Goal: Information Seeking & Learning: Understand process/instructions

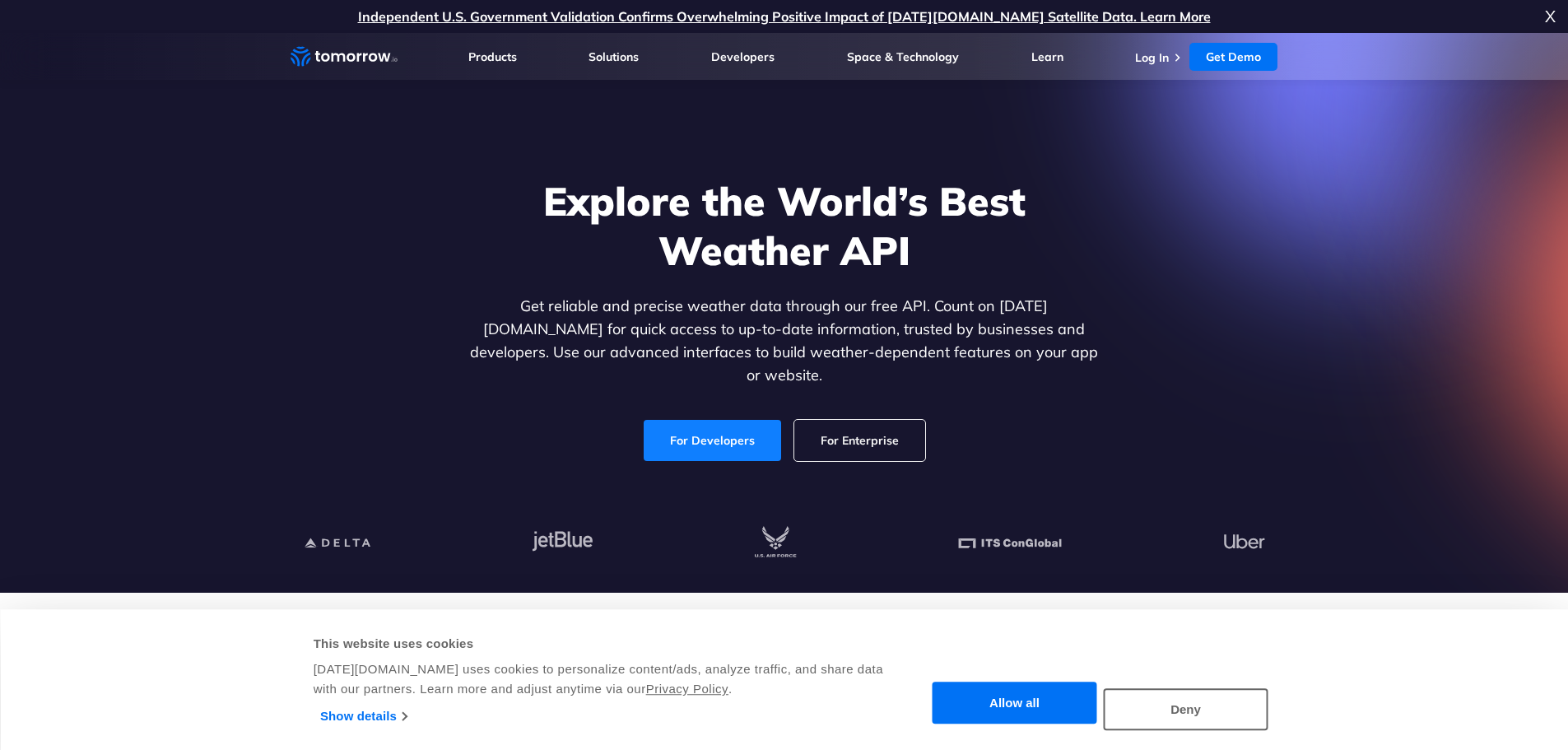
click at [704, 420] on link "For Developers" at bounding box center [712, 439] width 137 height 41
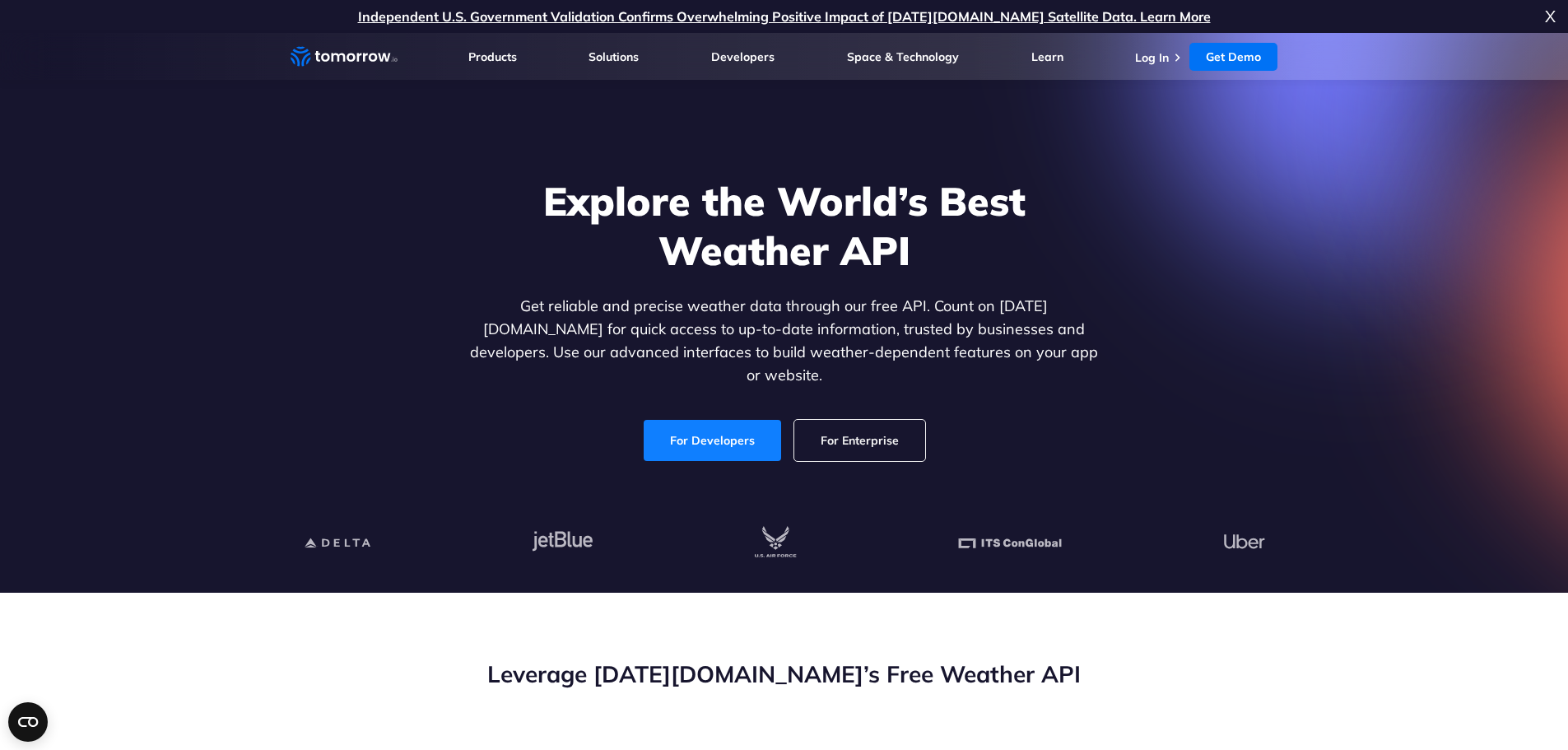
click at [707, 437] on link "For Developers" at bounding box center [712, 439] width 137 height 41
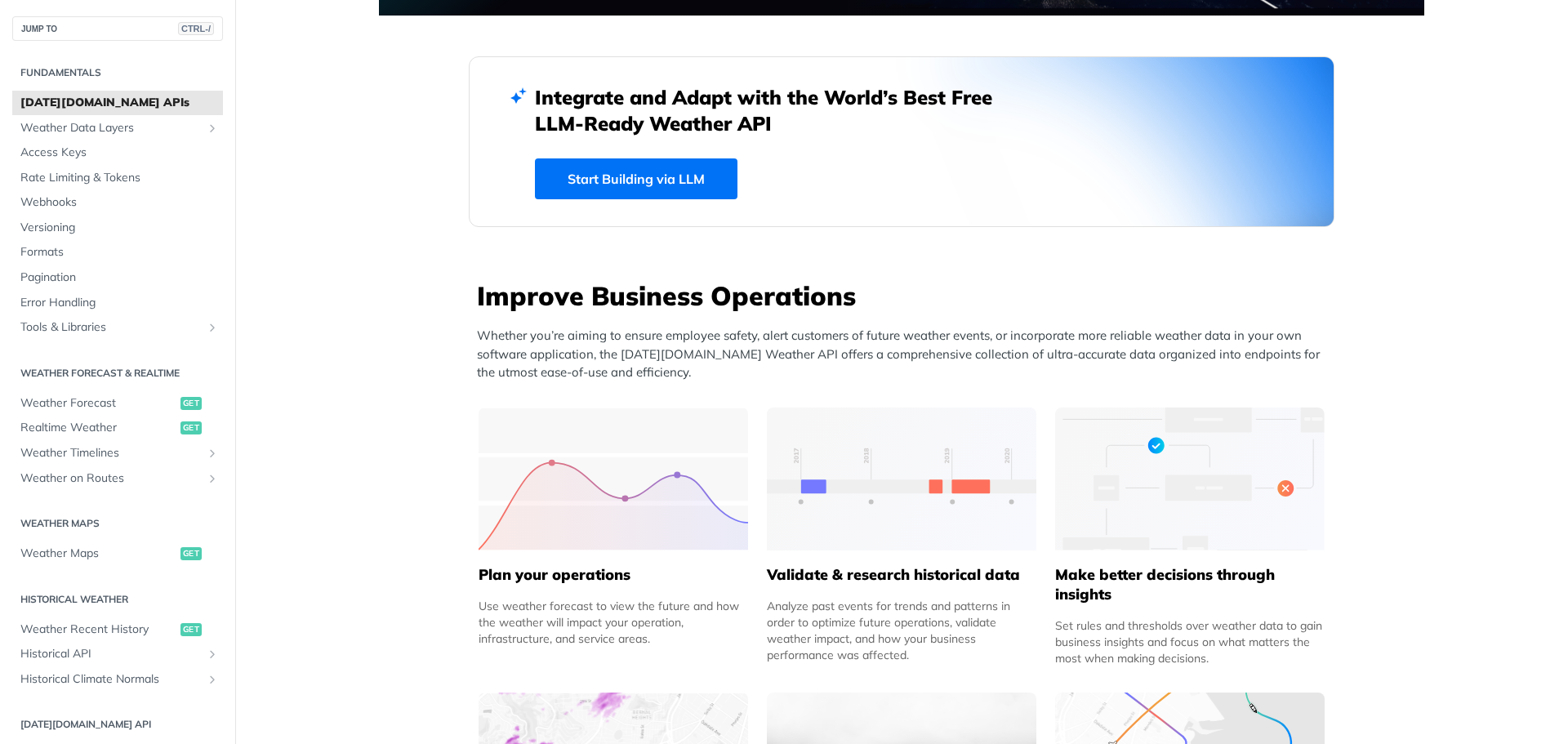
scroll to position [245, 0]
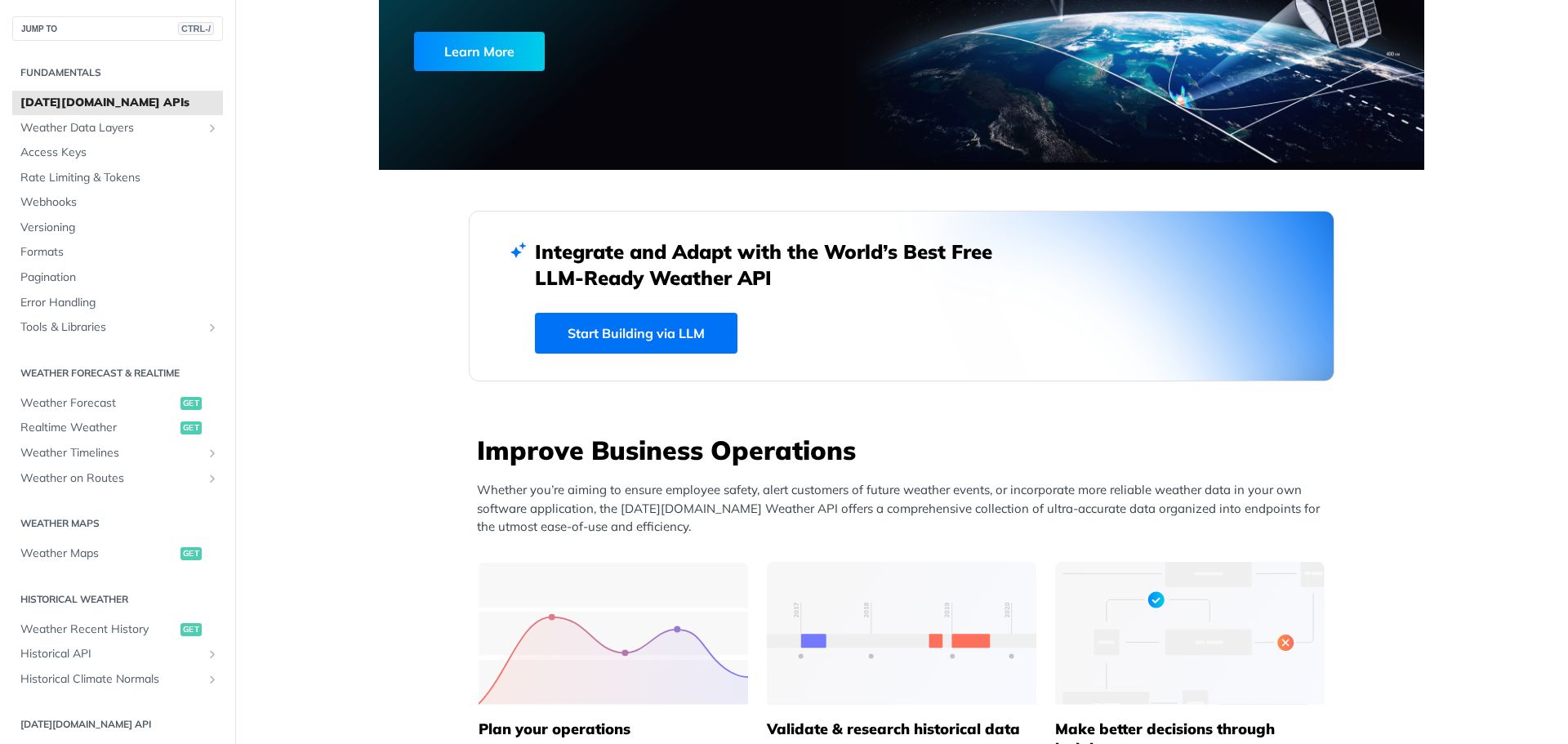
click at [666, 326] on link "Start Building via LLM" at bounding box center [637, 333] width 203 height 40
click at [58, 424] on span "Realtime Weather" at bounding box center [99, 427] width 156 height 16
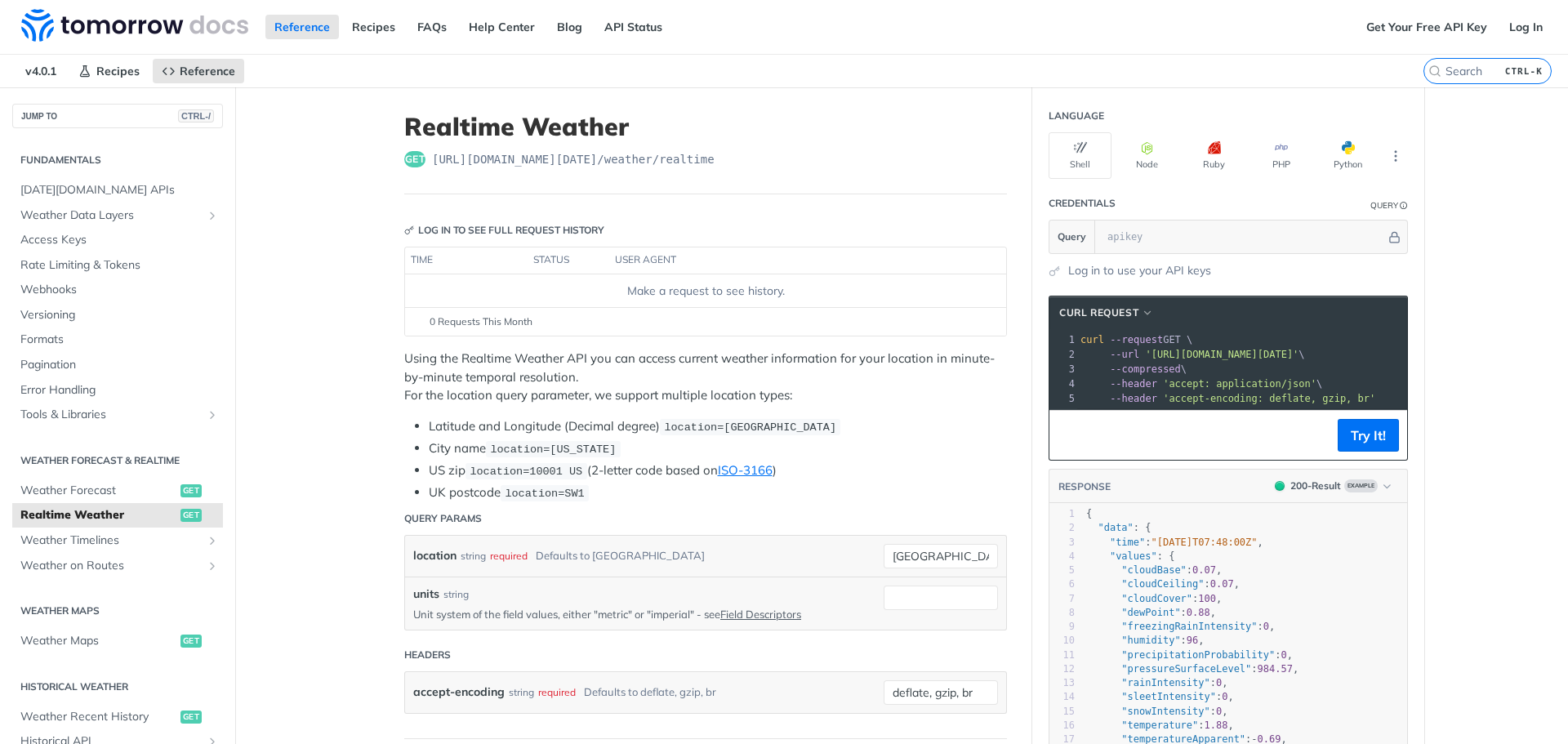
click at [1145, 240] on input "text" at bounding box center [1241, 237] width 286 height 33
paste input "2Fq39ihAJa5SkHw9NKtkFAjajEizkyMG"
type input "2Fq39ihAJa5SkHw9NKtkFAjajEizkyMG"
click at [1365, 452] on button "Try It!" at bounding box center [1367, 435] width 61 height 33
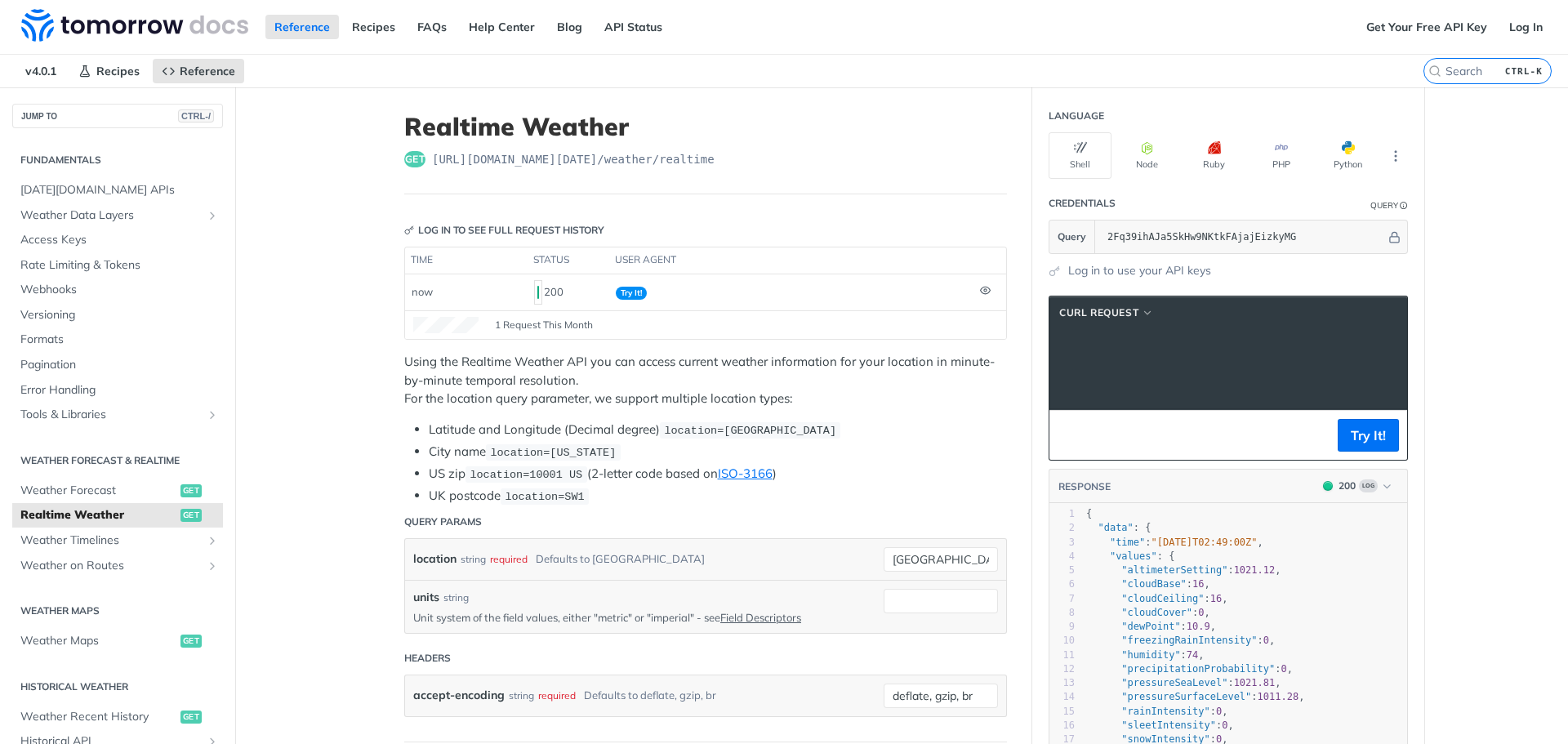
scroll to position [0, 37]
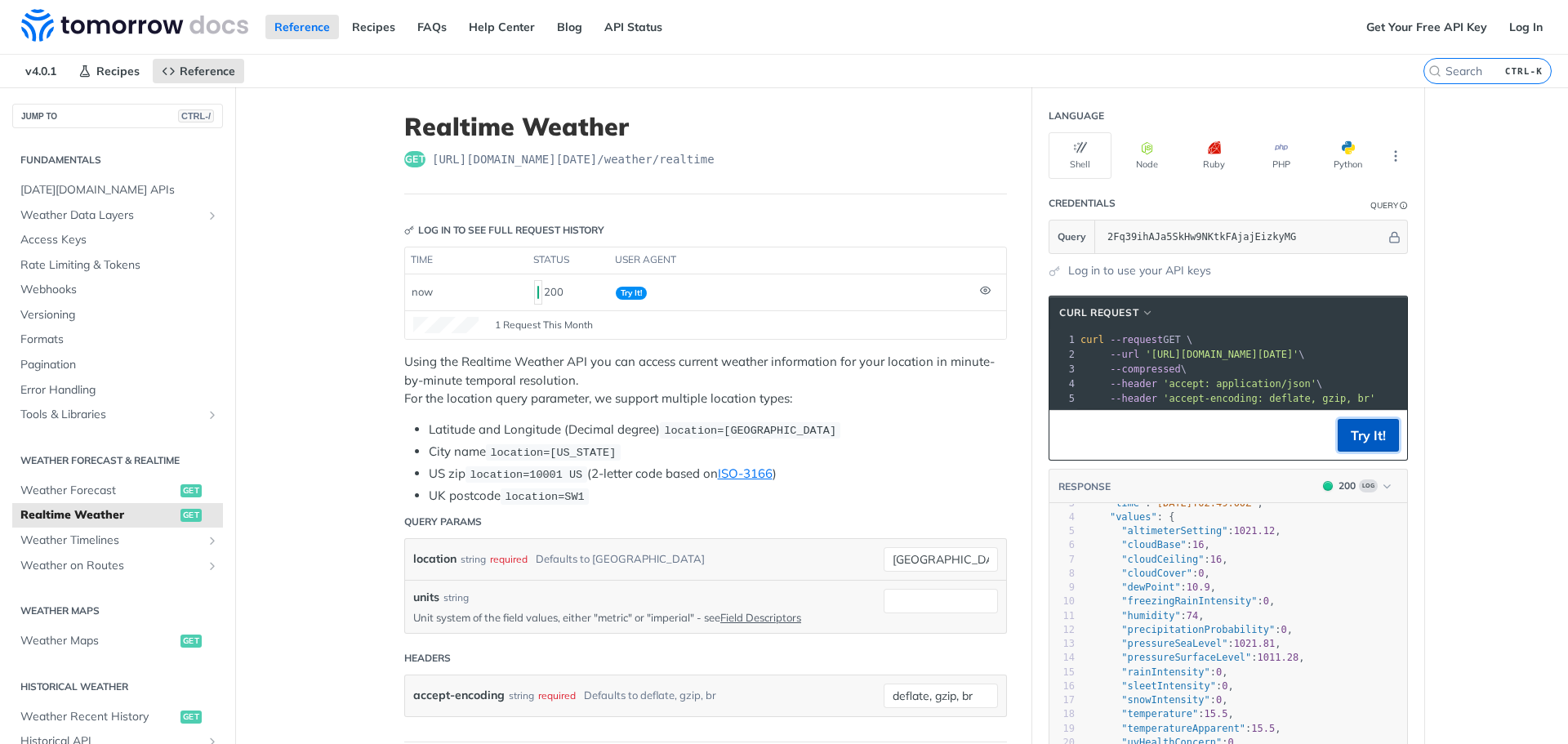
click at [1356, 442] on button "Try It!" at bounding box center [1367, 435] width 61 height 33
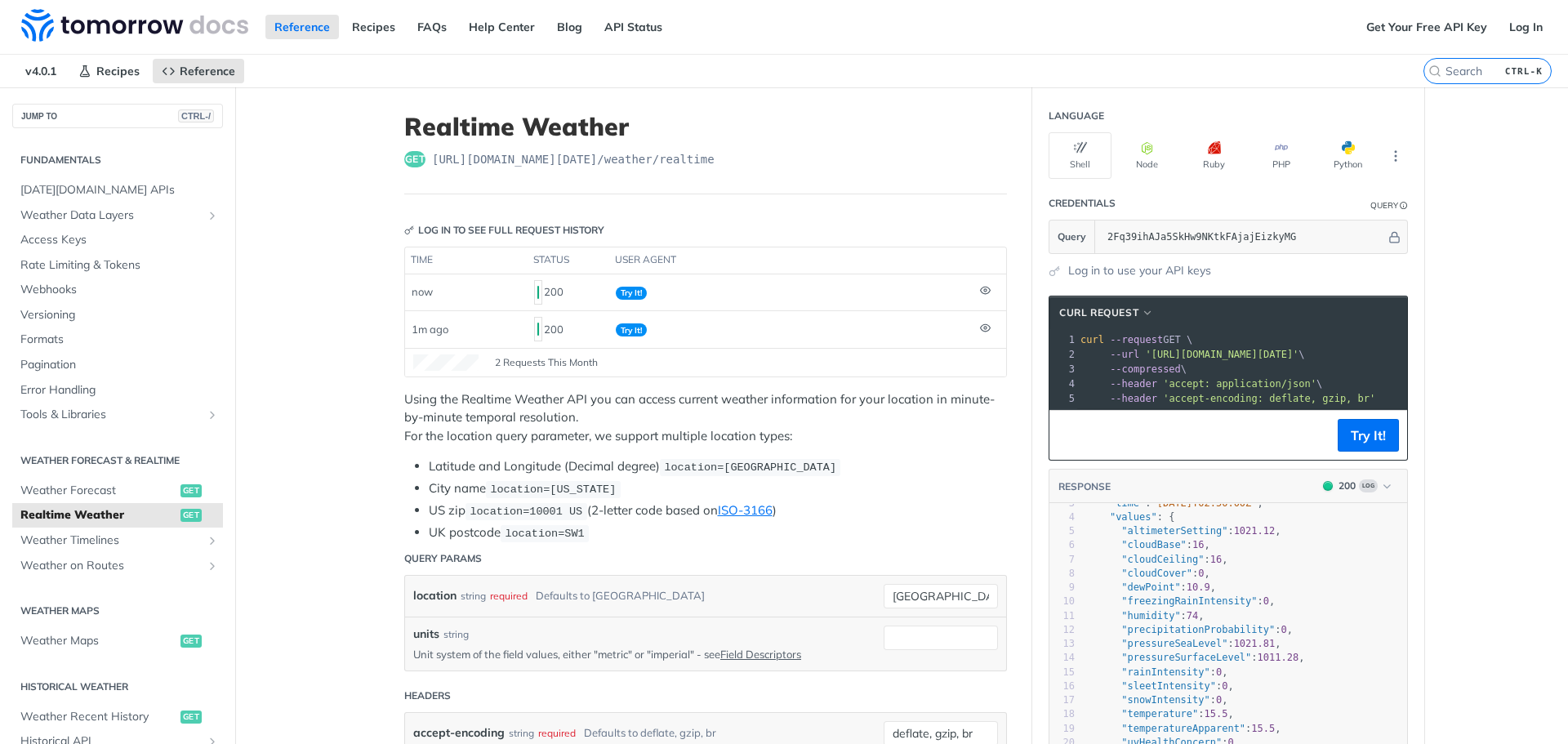
click at [1324, 161] on button "Python" at bounding box center [1347, 156] width 63 height 47
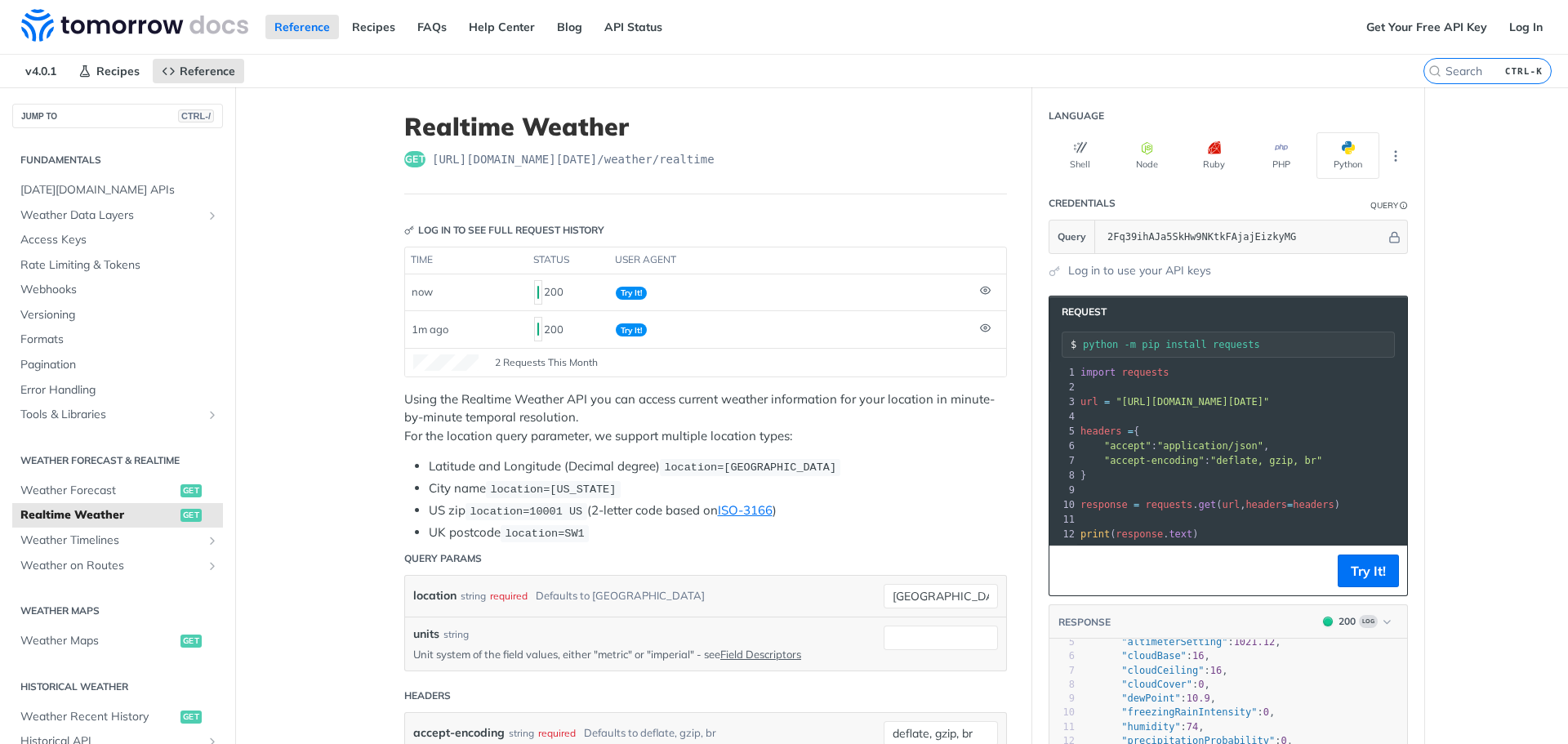
drag, startPoint x: 1270, startPoint y: 340, endPoint x: 1078, endPoint y: 345, distance: 192.1
click at [1083, 345] on input "python -m pip install requests" at bounding box center [1237, 345] width 311 height 11
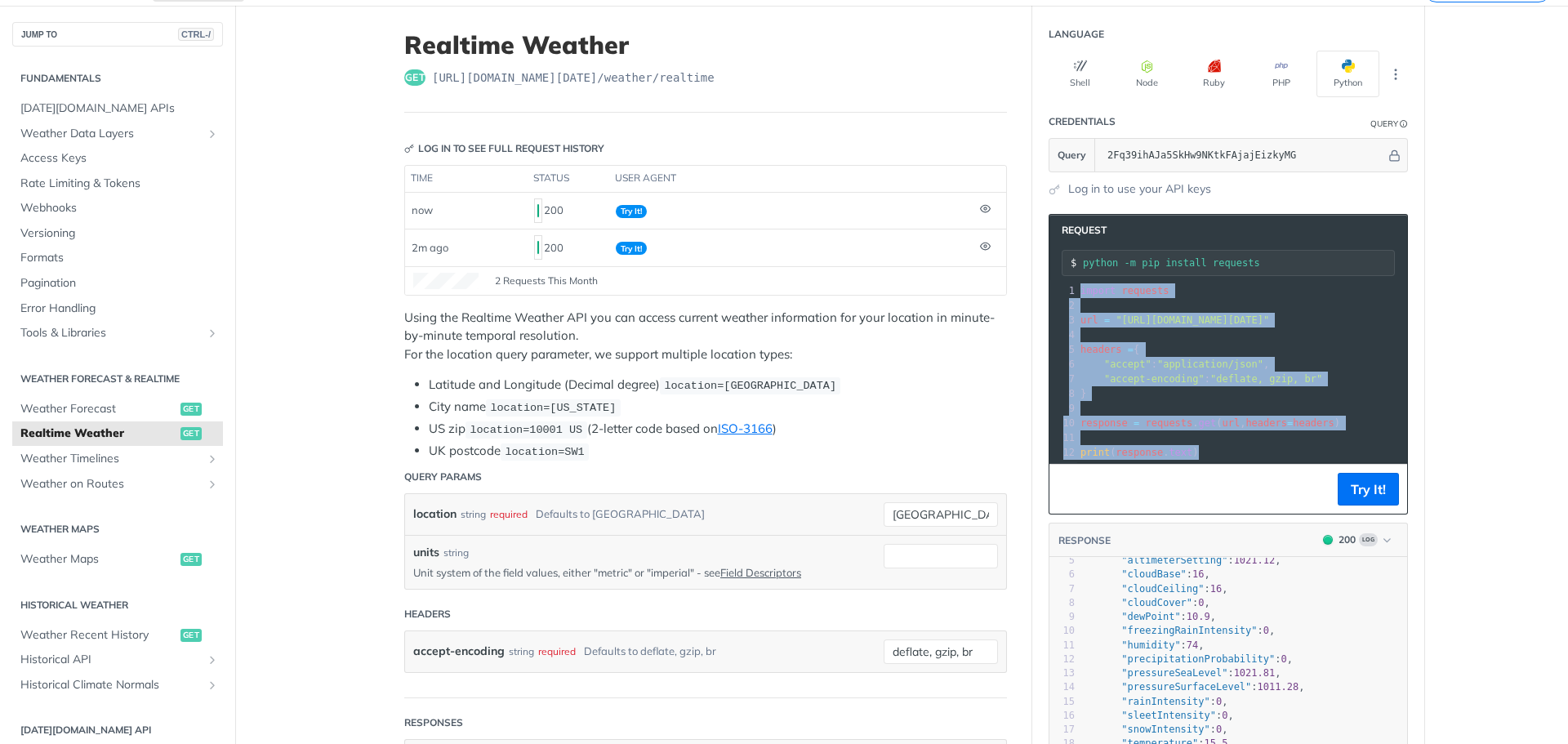
drag, startPoint x: 1200, startPoint y: 448, endPoint x: 1074, endPoint y: 296, distance: 197.4
click at [1077, 296] on div "1 import requests 2 ​ 3 url = "https://api.tomorrow.io/v4/weather/realtime?loca…" at bounding box center [1398, 372] width 642 height 177
copy div "import requests 2 ​ 3 url = "https://api.tomorrow.io/v4/weather/realtime?locati…"
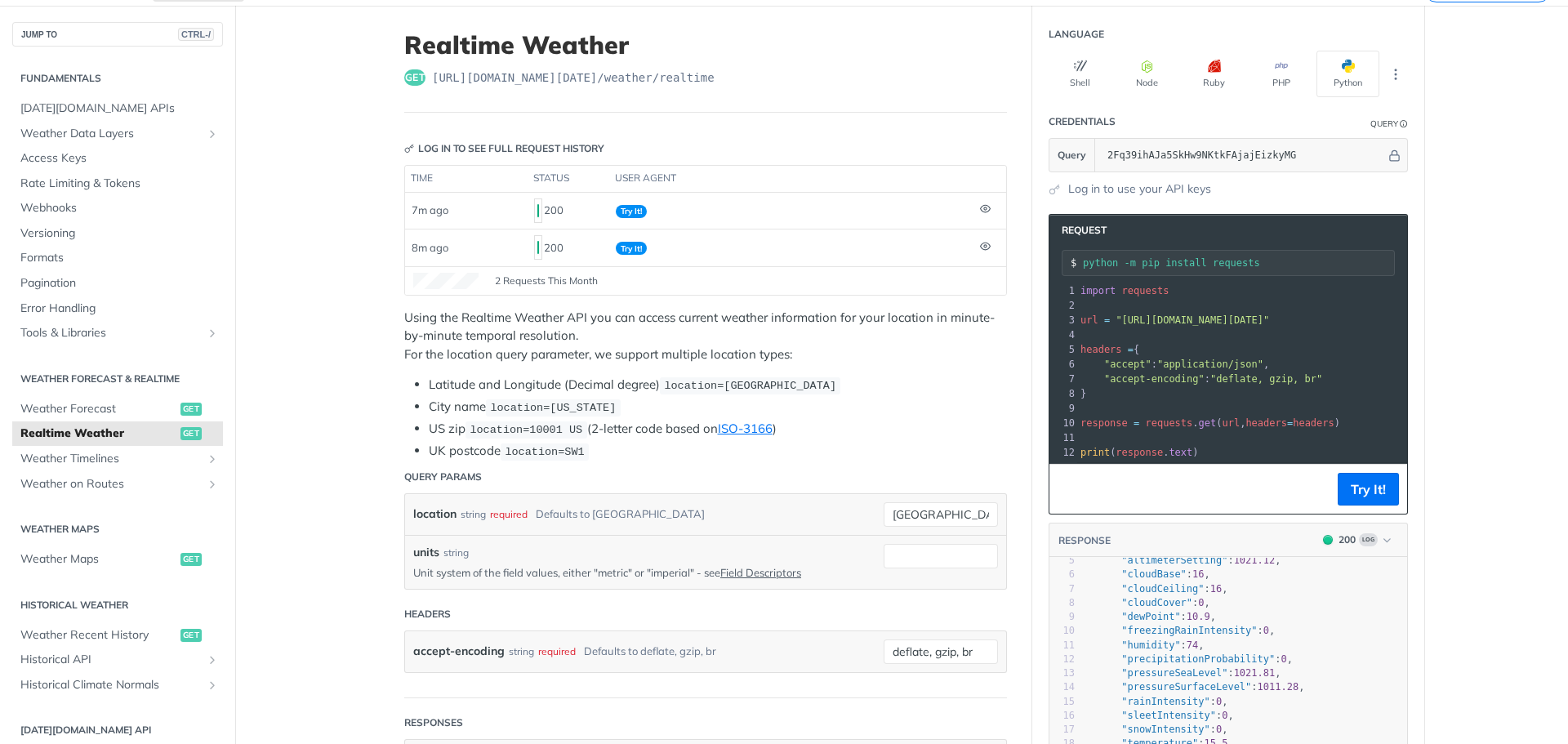
click at [1303, 379] on span ""deflate, gzip, br"" at bounding box center [1266, 379] width 112 height 11
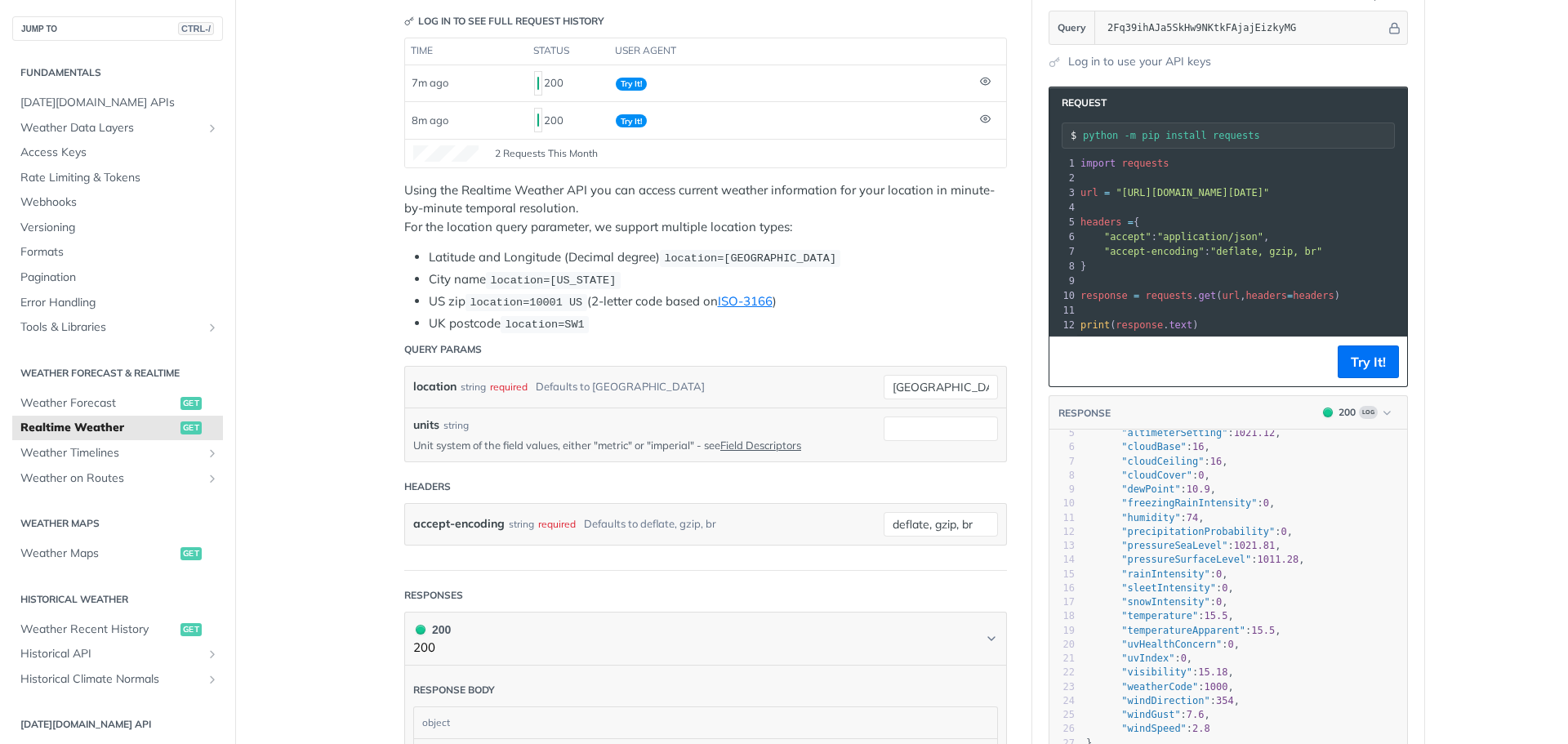
scroll to position [245, 0]
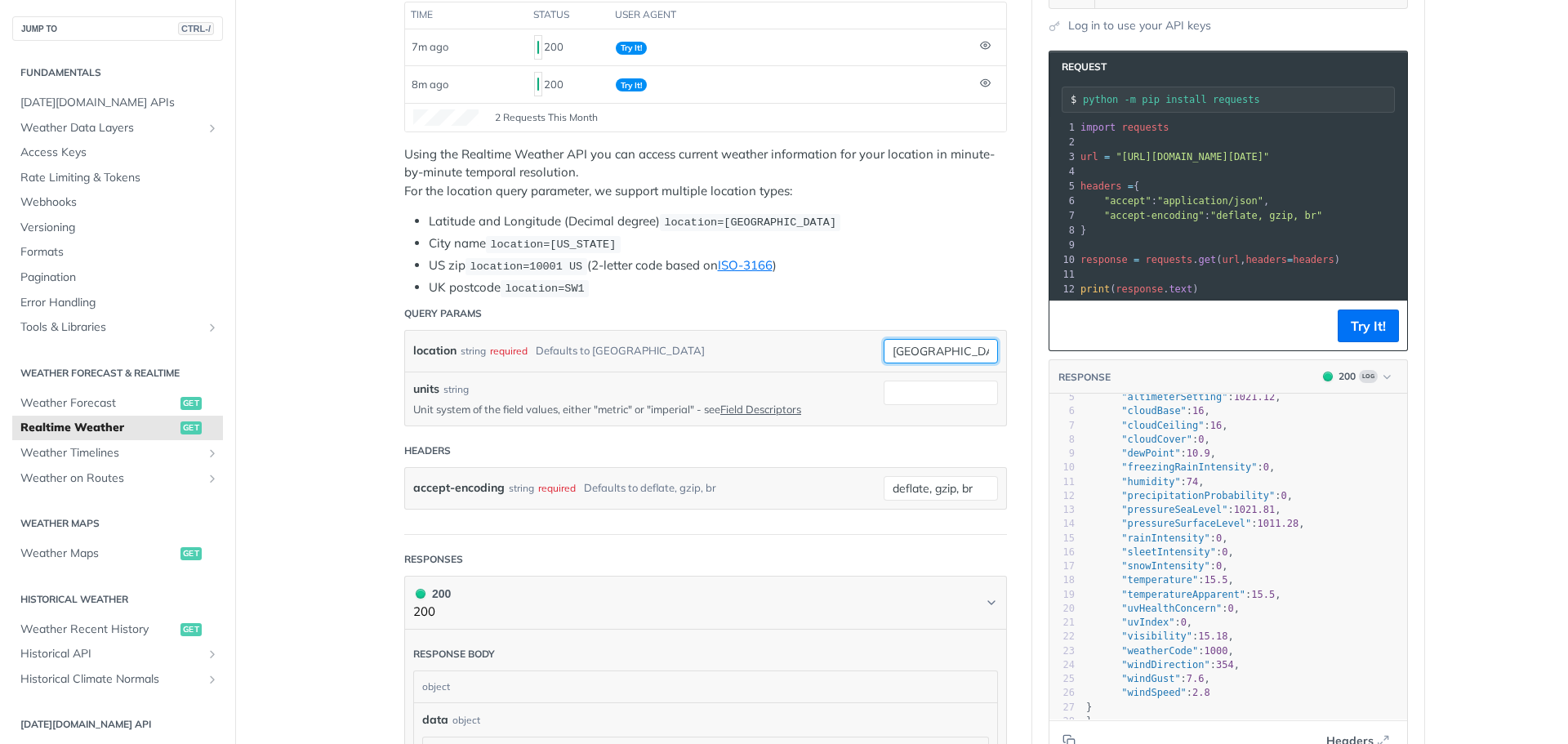
click at [923, 350] on input "toronto" at bounding box center [941, 351] width 115 height 24
drag, startPoint x: 939, startPoint y: 349, endPoint x: 880, endPoint y: 346, distance: 59.1
click at [884, 346] on input "toronto" at bounding box center [941, 351] width 115 height 24
click at [850, 279] on li "UK postcode location=SW1" at bounding box center [718, 288] width 578 height 19
click at [899, 352] on input "melbourne" at bounding box center [941, 351] width 115 height 24
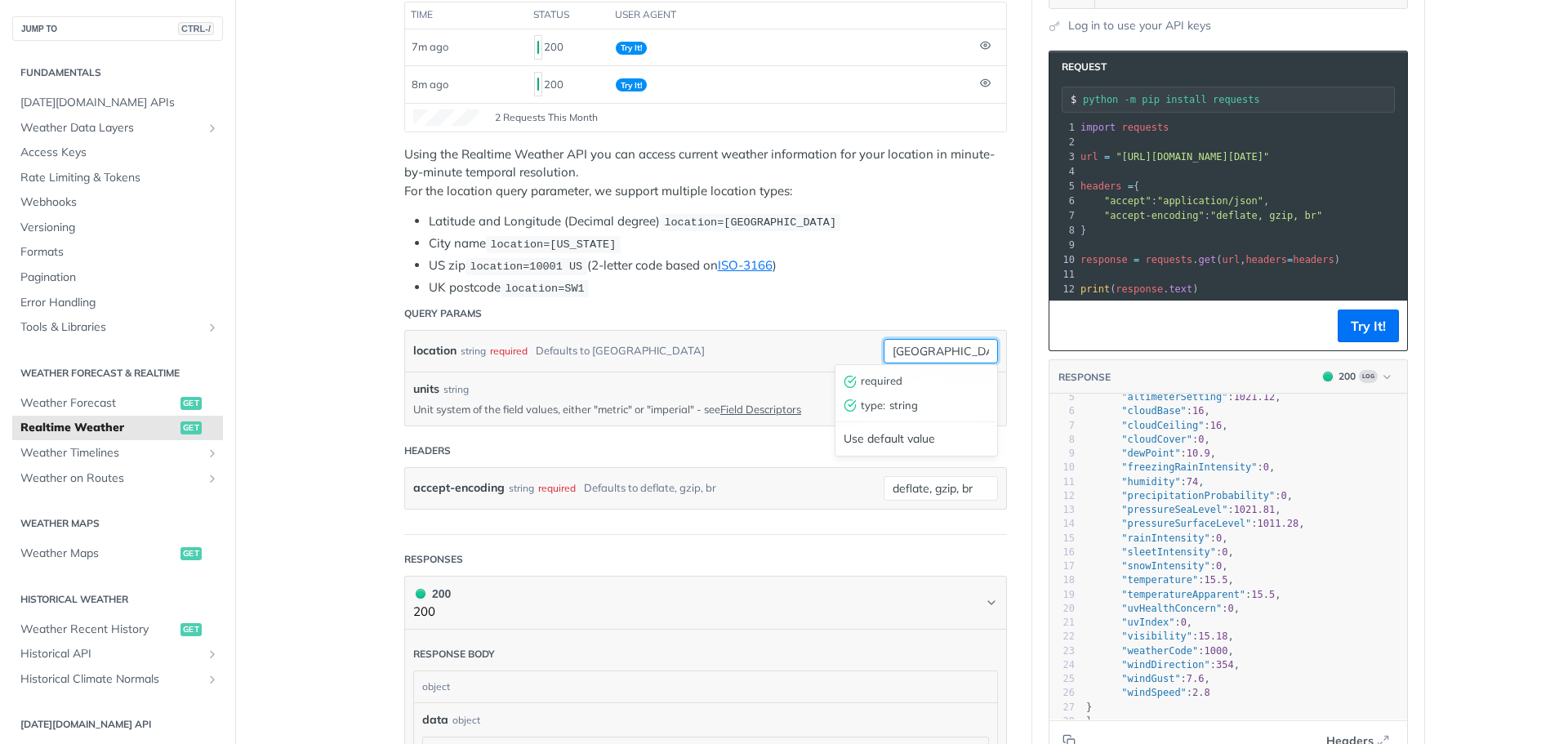
type input "Melbourne"
click at [973, 261] on li "US zip location=10001 US (2-letter code based on ISO-3166 )" at bounding box center [718, 266] width 578 height 19
click at [1366, 341] on button "Try It!" at bounding box center [1367, 326] width 61 height 33
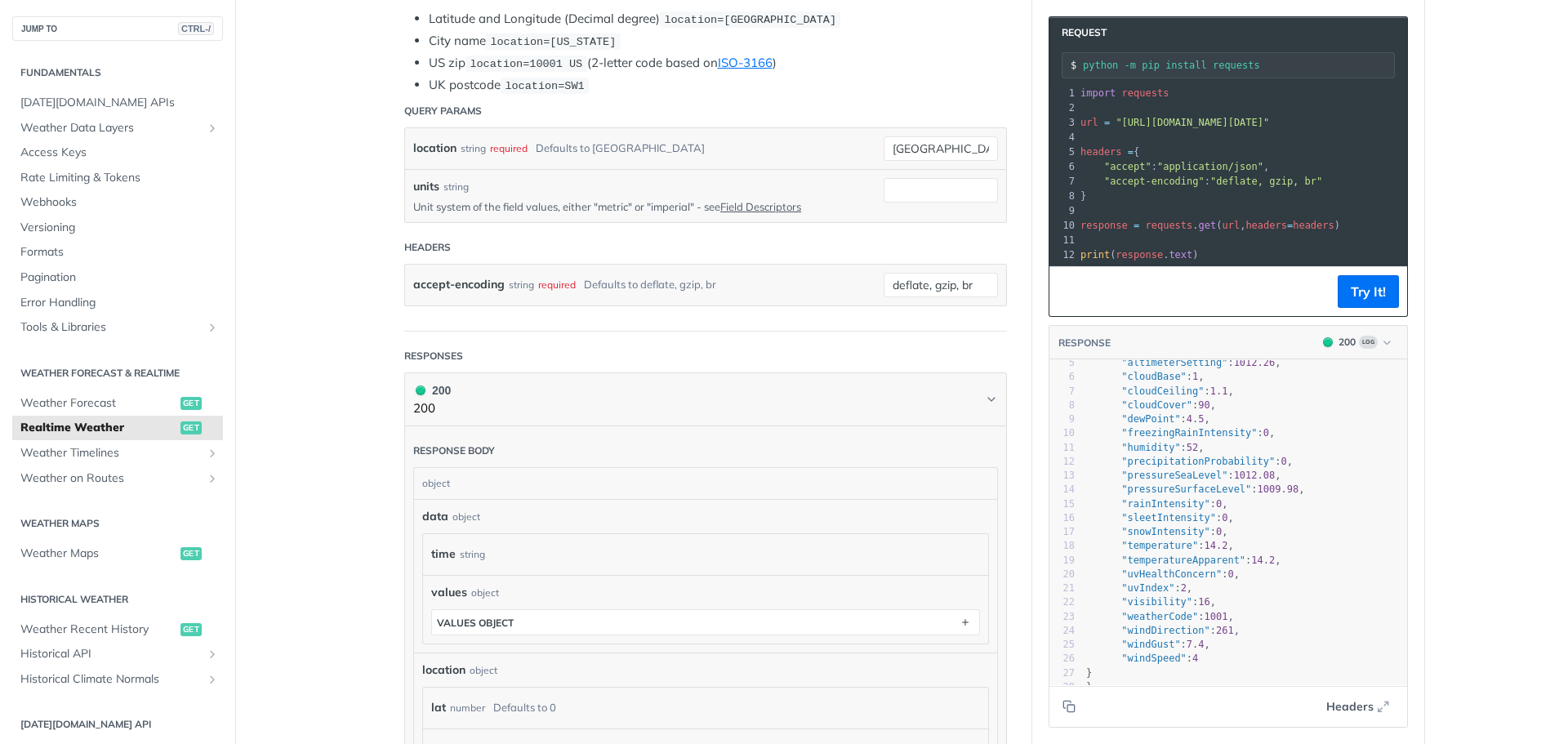
scroll to position [490, 0]
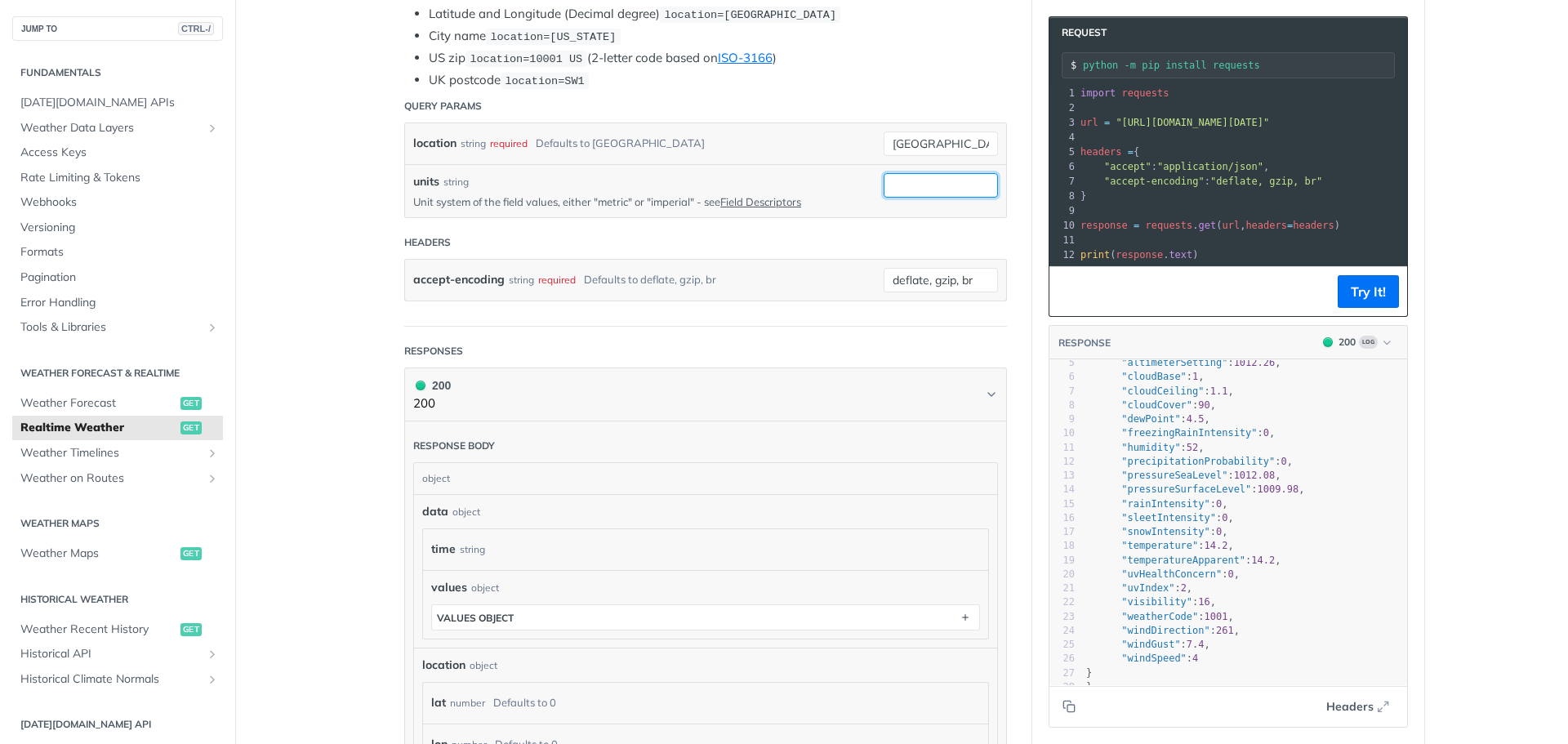
click at [905, 194] on input "units" at bounding box center [941, 185] width 115 height 24
type input "metric"
click at [1350, 308] on button "Try It!" at bounding box center [1367, 291] width 61 height 33
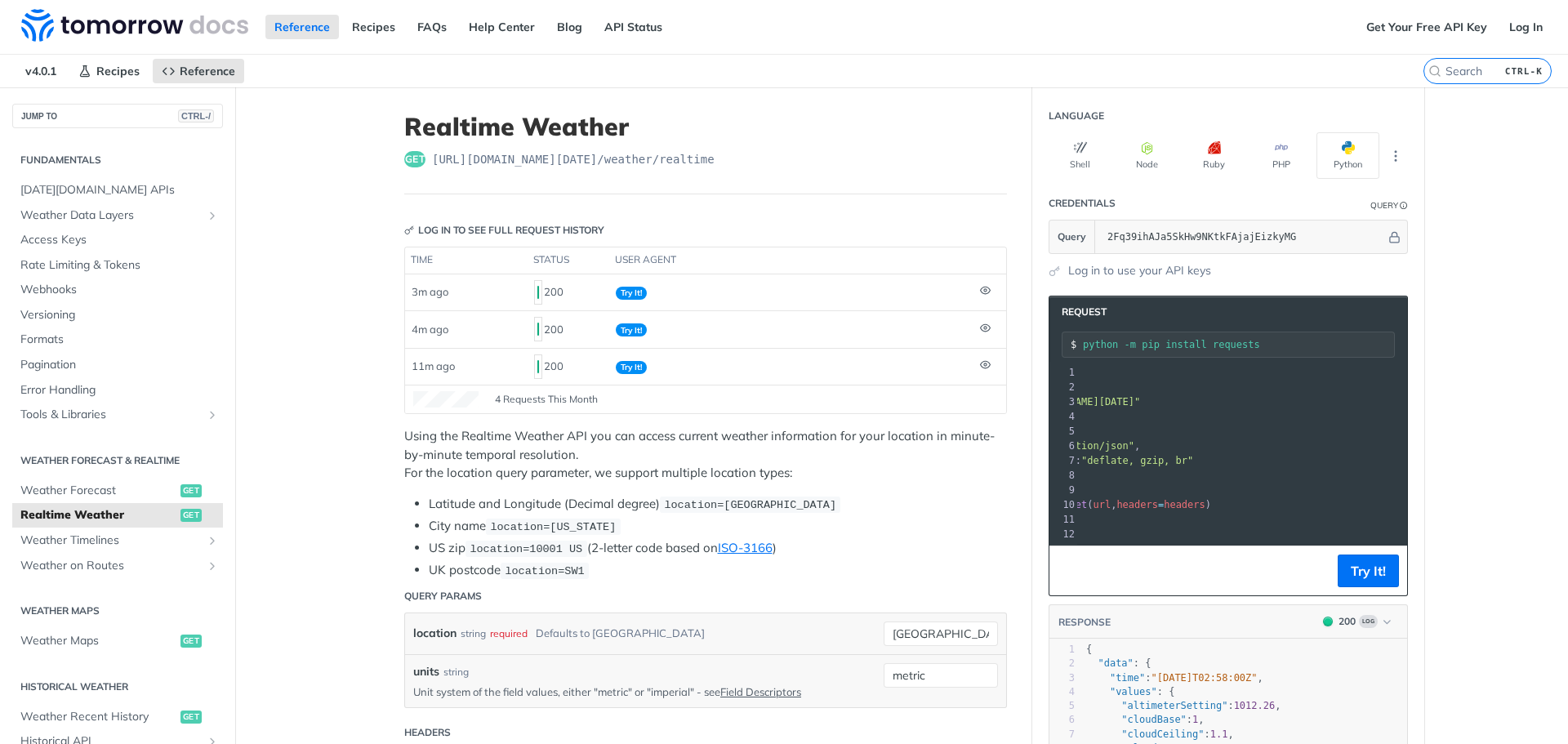
scroll to position [0, 165]
click at [1104, 404] on span ""https://api.tomorrow.io/v4/weather/realtime?location=Melbourne&units=metric&ap…" at bounding box center [1026, 402] width 153 height 11
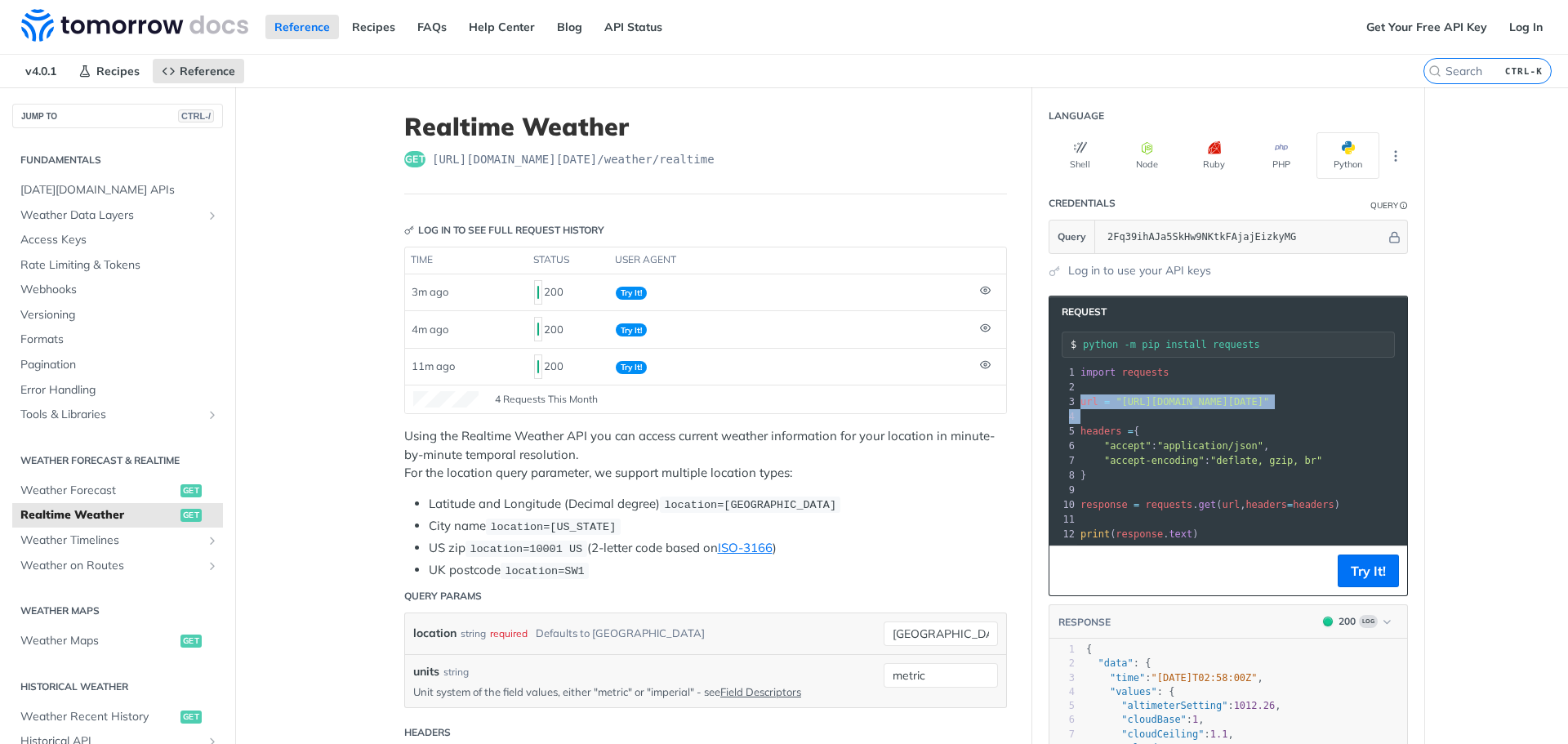
copy div "url = "https://api.tomorrow.io/v4/weather/realtime?location=Melbourne&units=met…"
